Goal: Information Seeking & Learning: Find specific fact

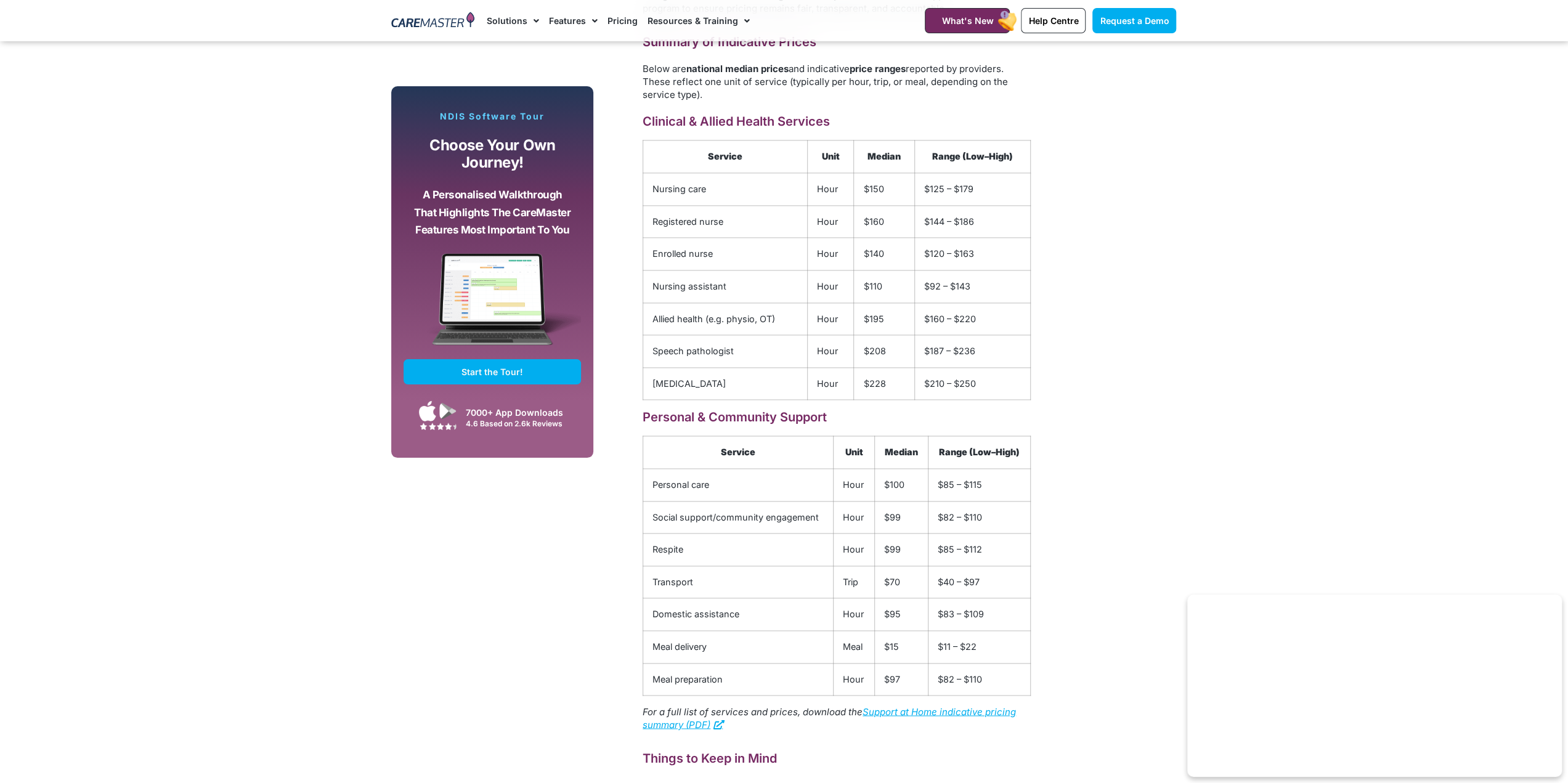
scroll to position [1663, 0]
click at [887, 489] on td "$100" at bounding box center [901, 482] width 53 height 33
click at [882, 489] on td "$100" at bounding box center [901, 482] width 53 height 33
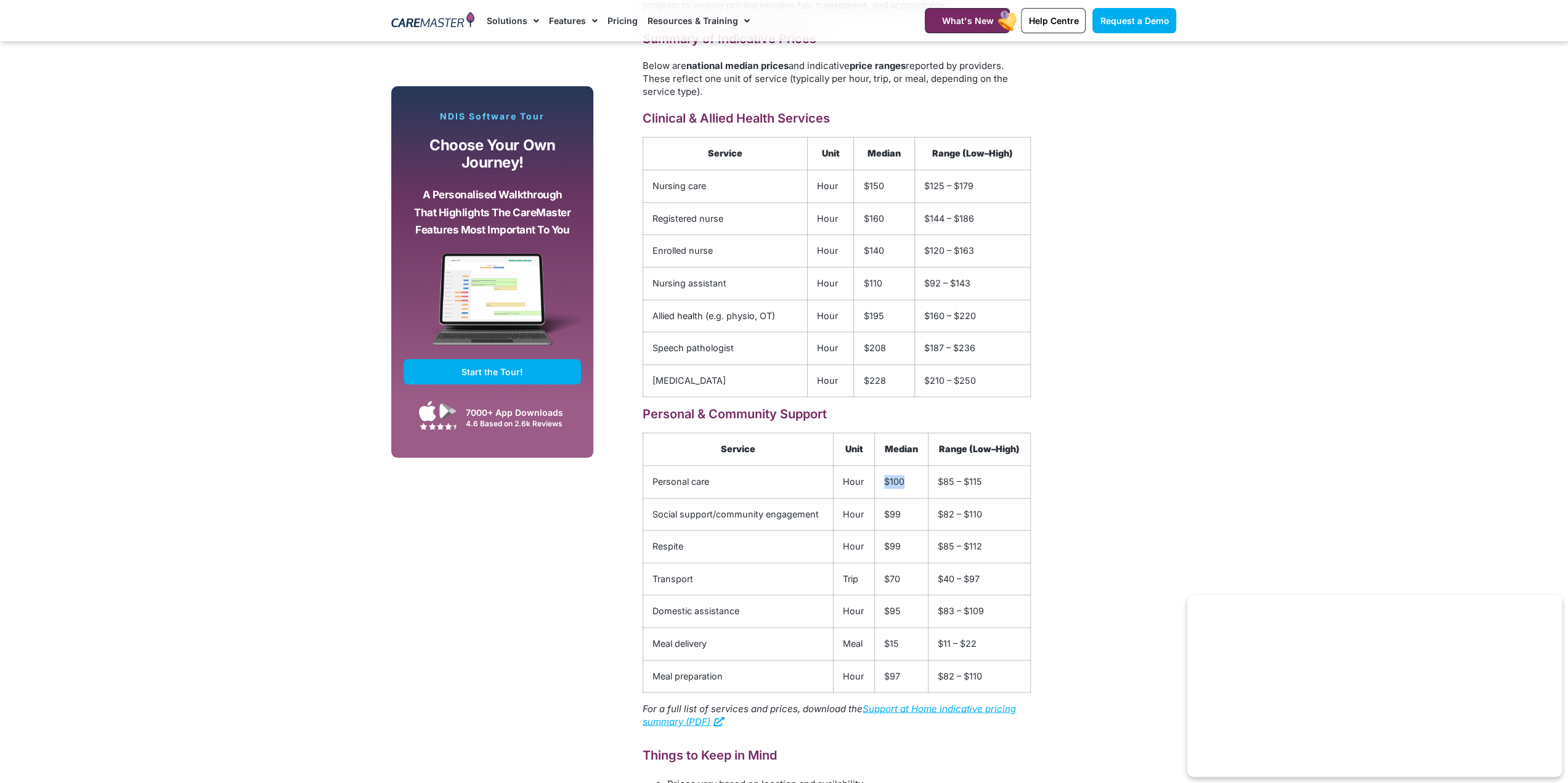
drag, startPoint x: 882, startPoint y: 486, endPoint x: 904, endPoint y: 484, distance: 22.1
click at [904, 484] on td "$100" at bounding box center [901, 482] width 53 height 33
click at [514, 566] on div "Subscribe, Connect, Learn, Grow: Our Monthly Newsletter Delivers Care Industry …" at bounding box center [493, 36] width 214 height 1942
drag, startPoint x: 943, startPoint y: 479, endPoint x: 989, endPoint y: 481, distance: 46.0
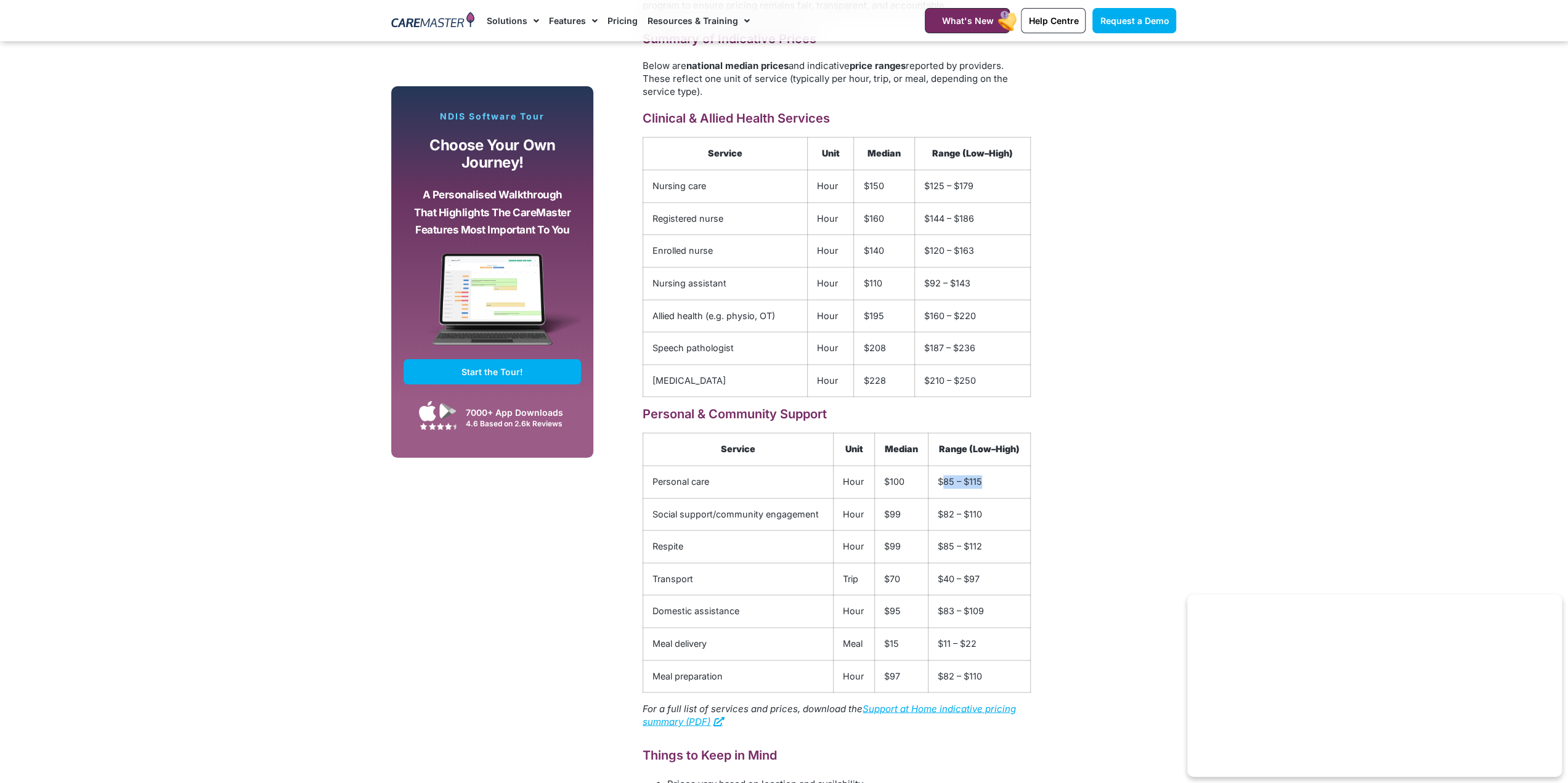
click at [989, 481] on td "$85 – $115" at bounding box center [979, 482] width 102 height 33
click at [889, 483] on td "$100" at bounding box center [901, 482] width 53 height 33
click at [889, 485] on td "$100" at bounding box center [901, 482] width 53 height 33
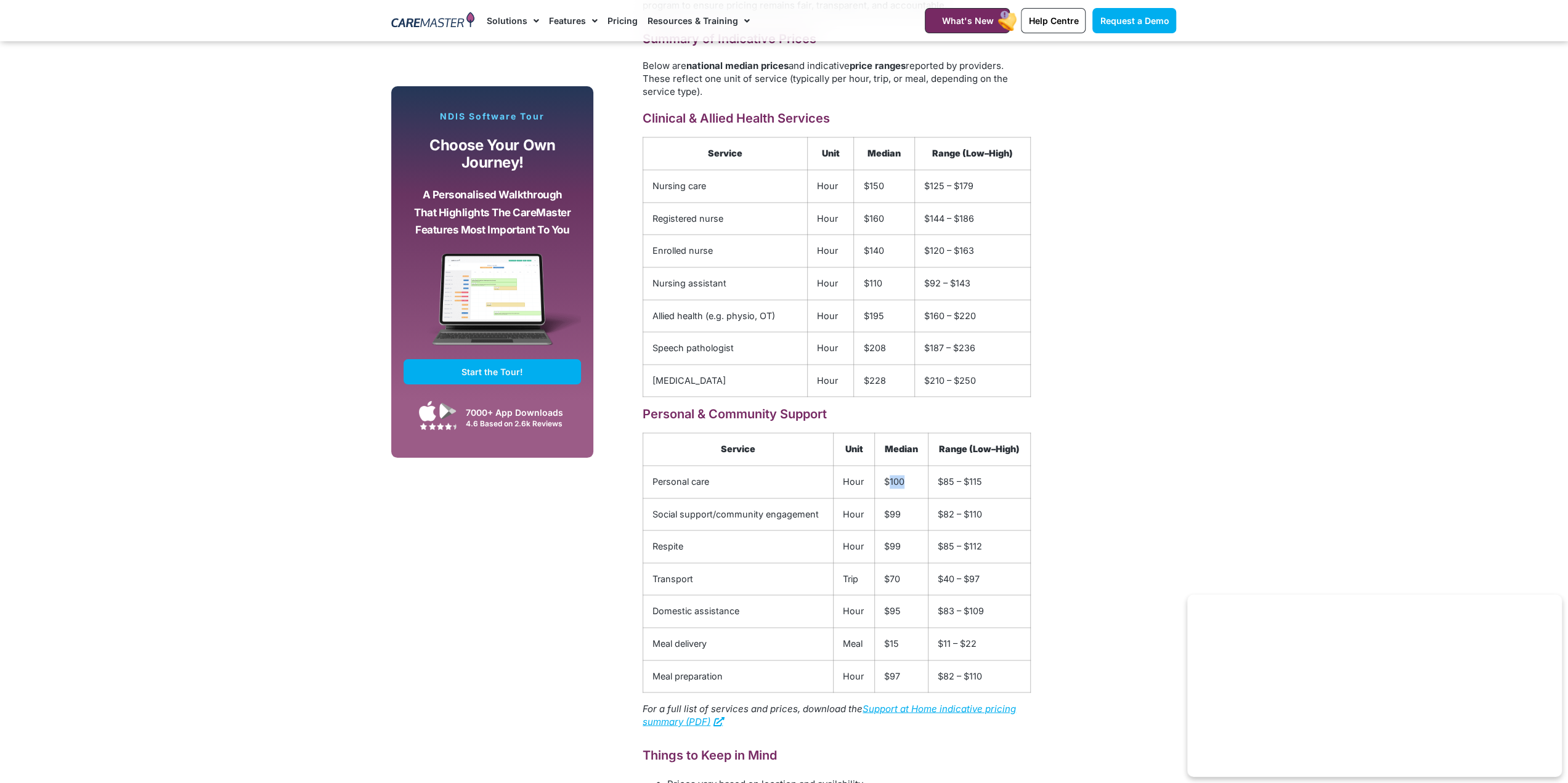
click at [889, 485] on td "$100" at bounding box center [901, 482] width 53 height 33
